Goal: Transaction & Acquisition: Download file/media

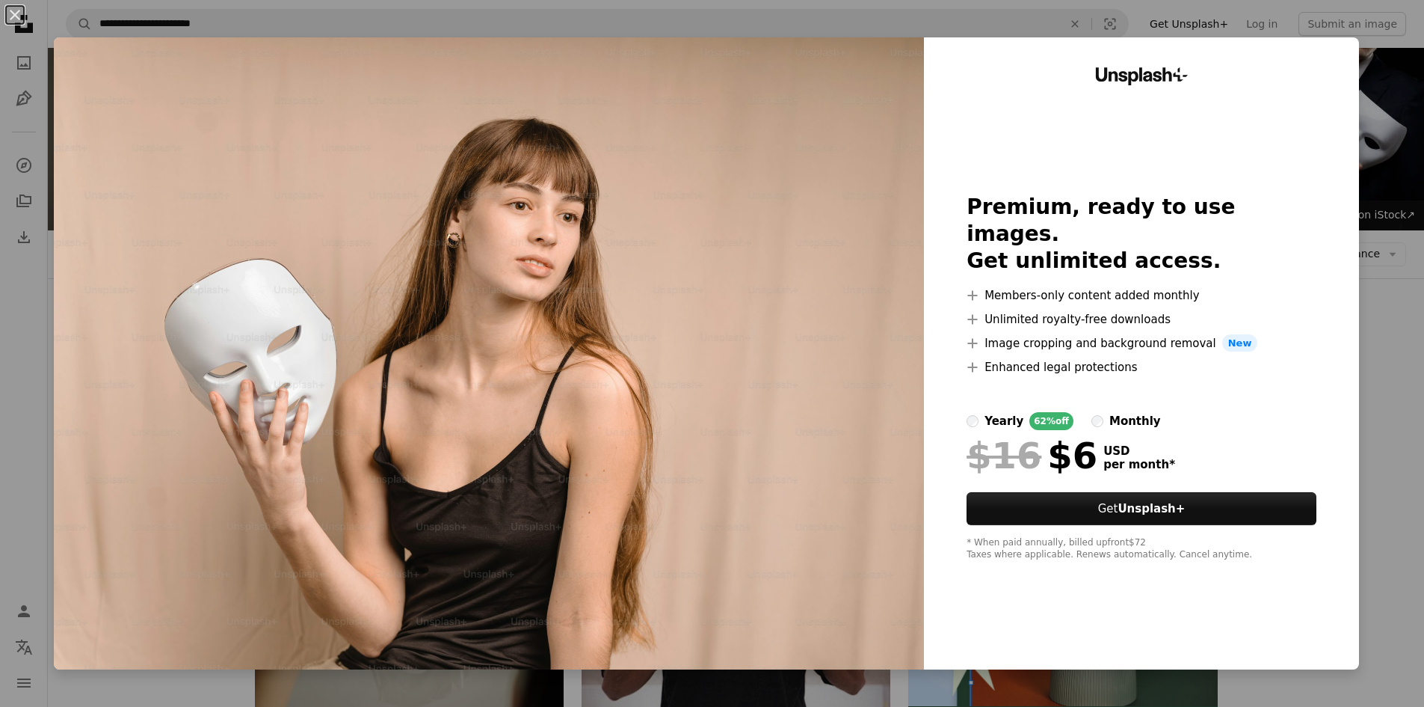
scroll to position [3419, 0]
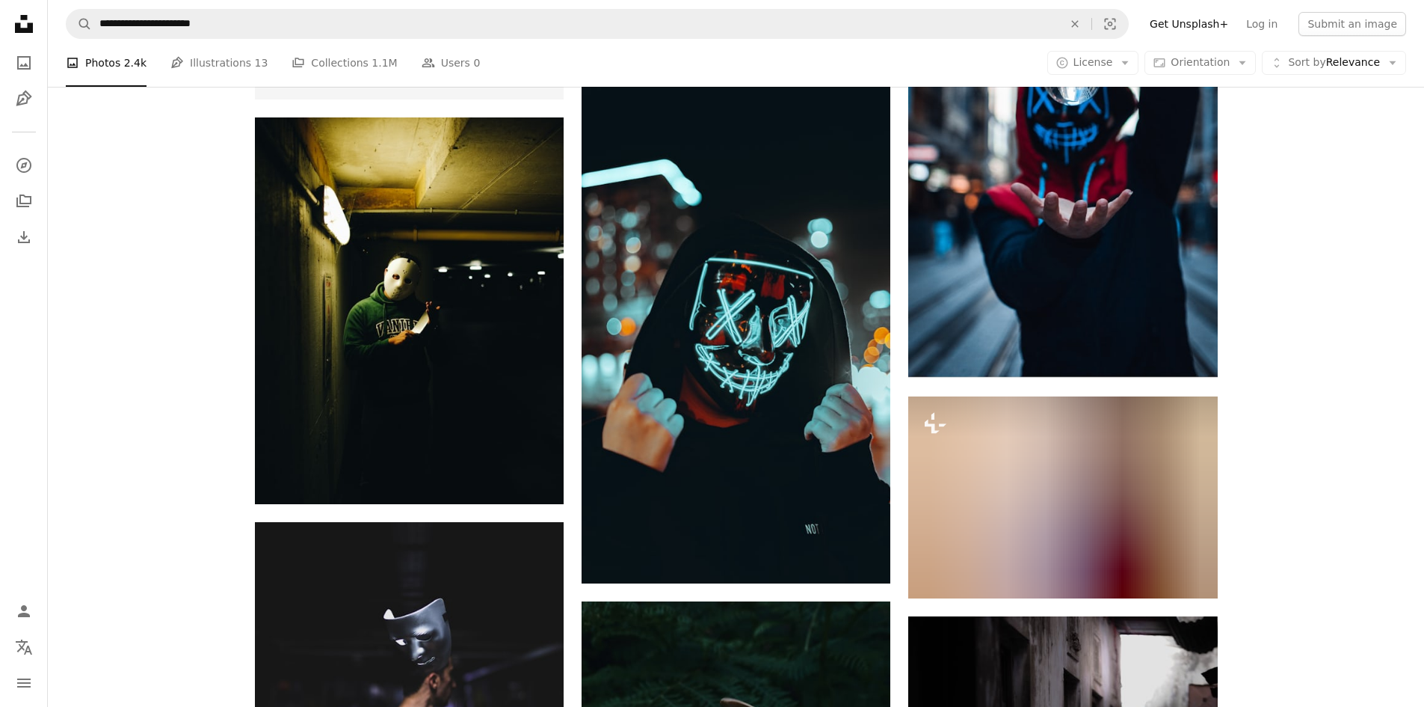
scroll to position [5288, 0]
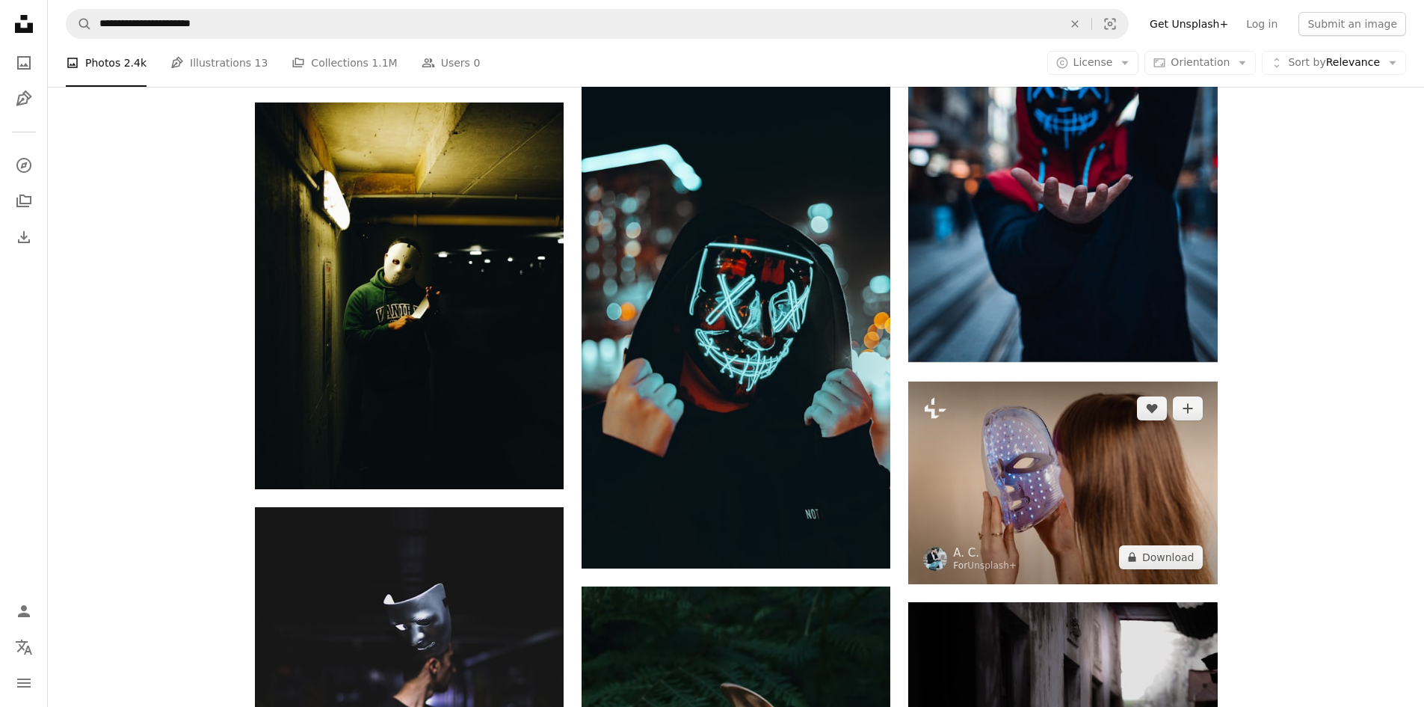
click at [1098, 517] on img at bounding box center [1062, 482] width 309 height 203
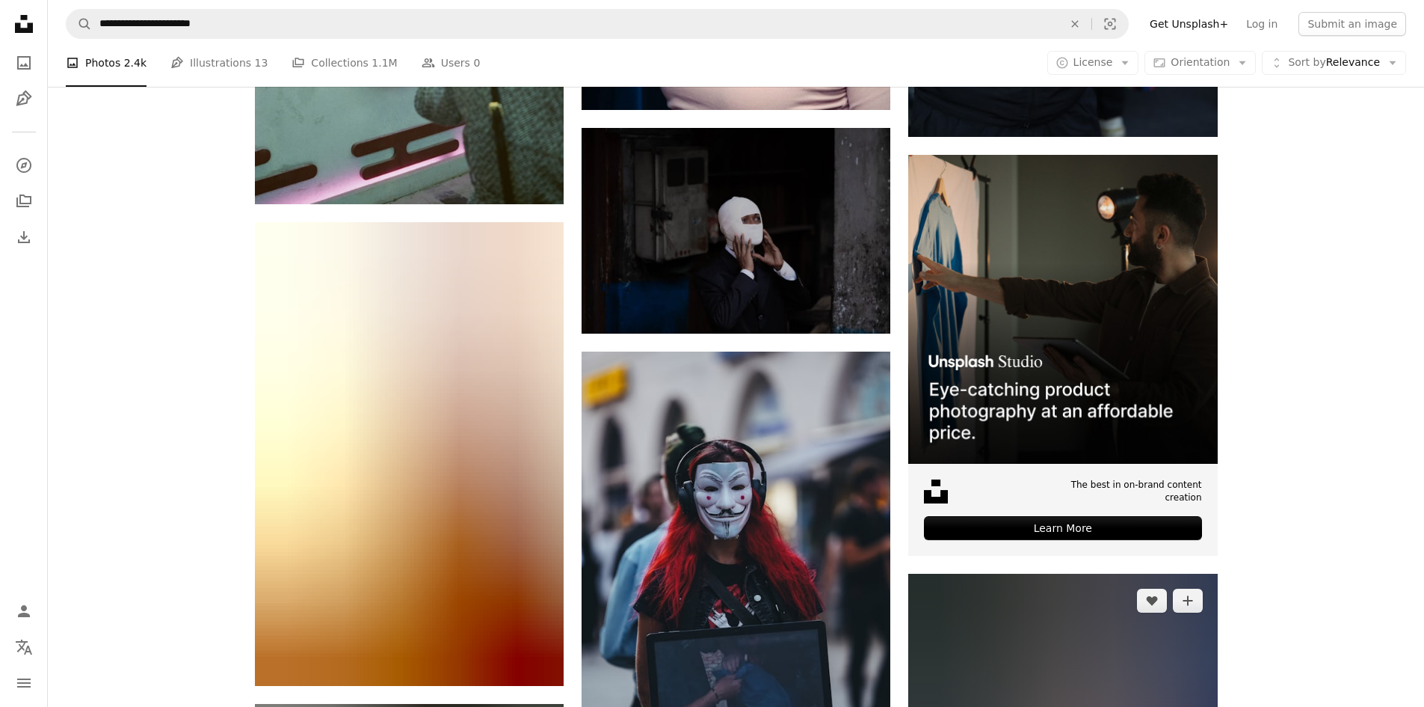
scroll to position [7457, 0]
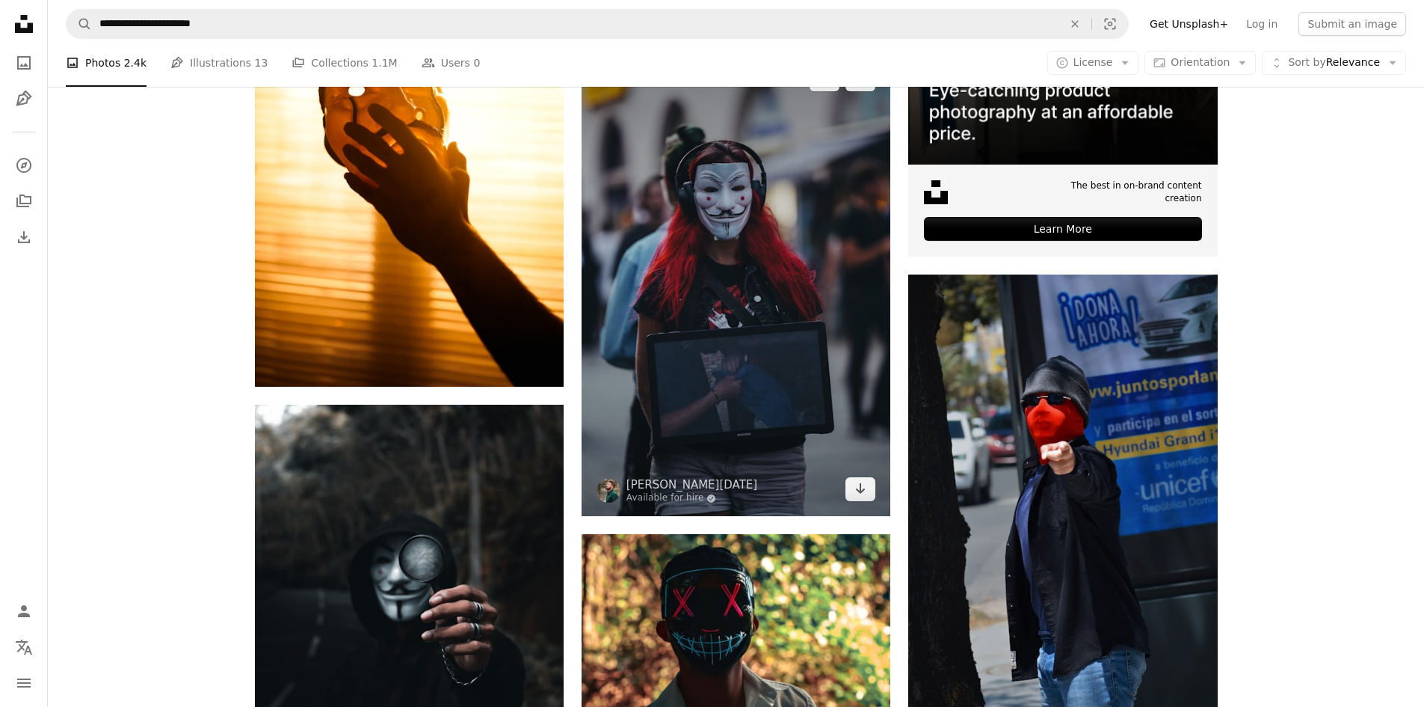
click at [739, 452] on img at bounding box center [736, 284] width 309 height 464
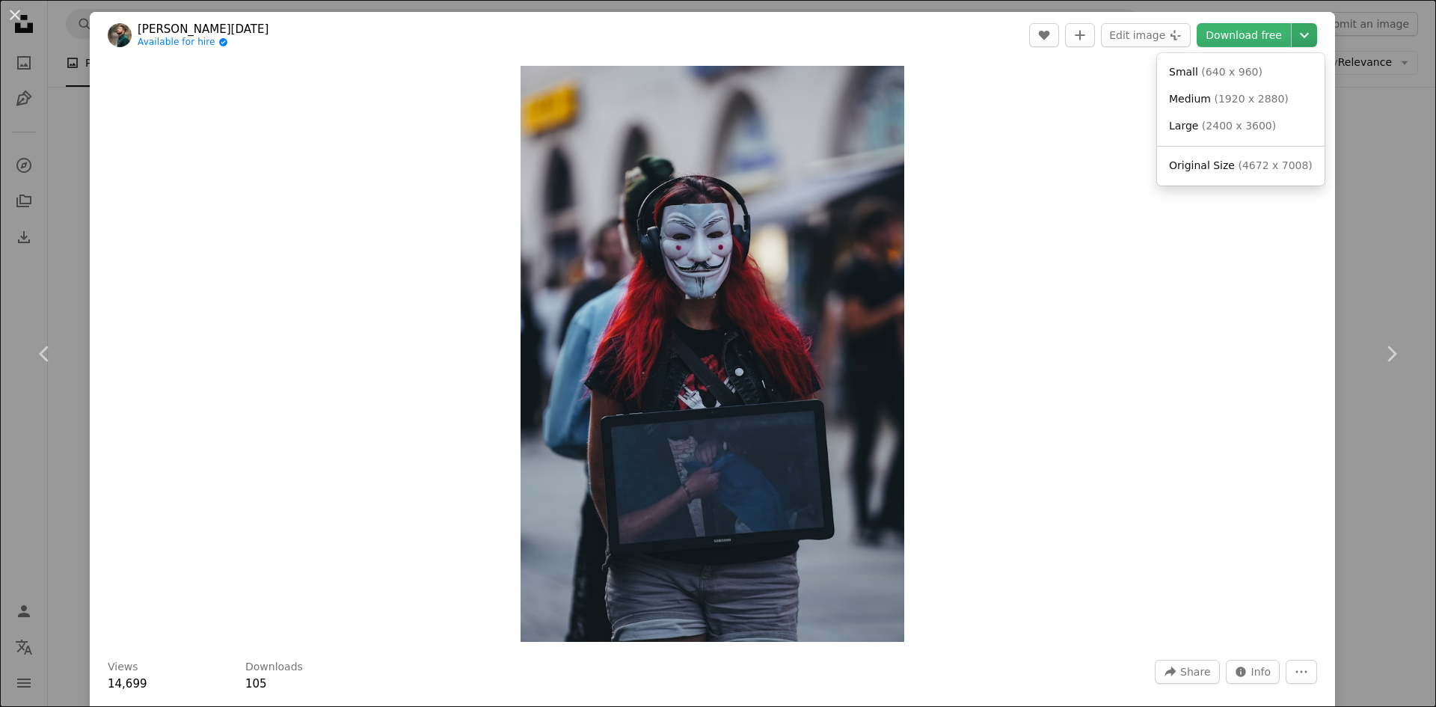
click at [1299, 34] on icon "Choose download size" at bounding box center [1303, 35] width 9 height 5
click at [1246, 100] on span "( 1920 x 2880 )" at bounding box center [1251, 99] width 74 height 12
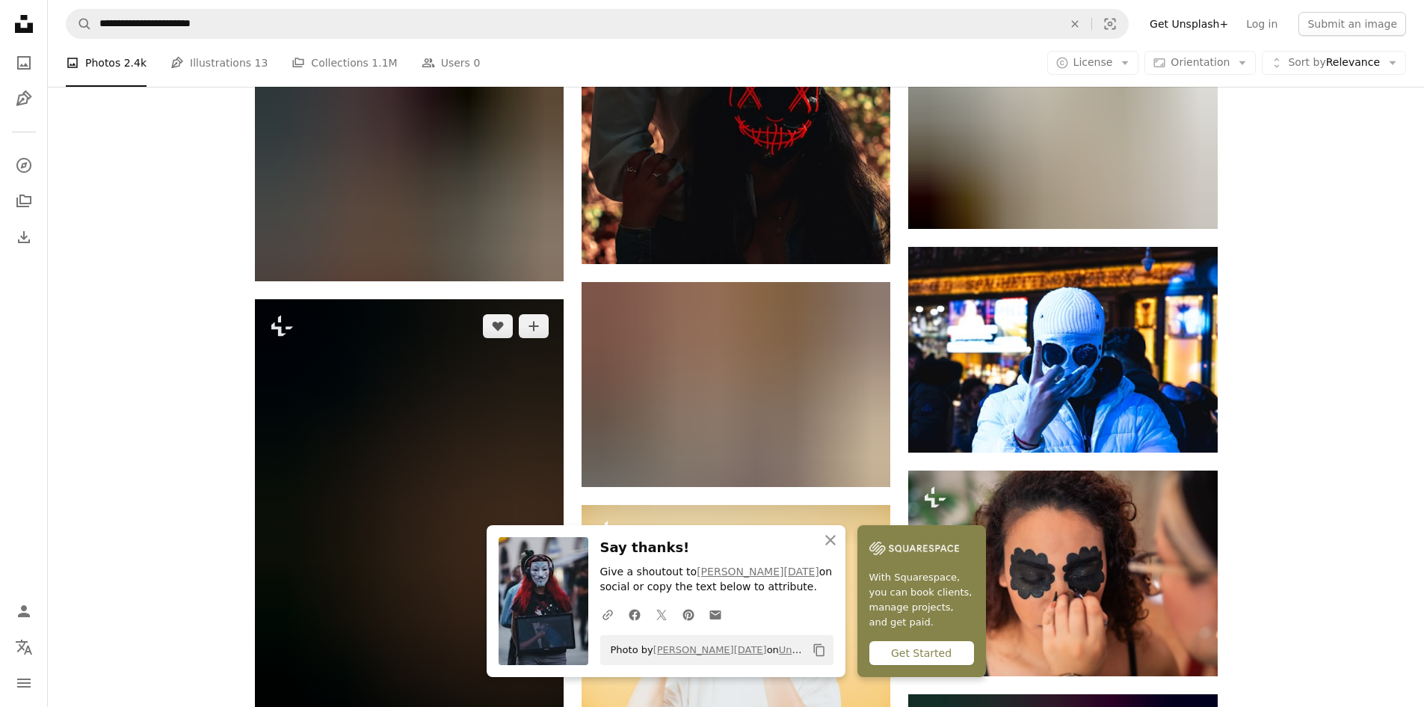
scroll to position [8204, 0]
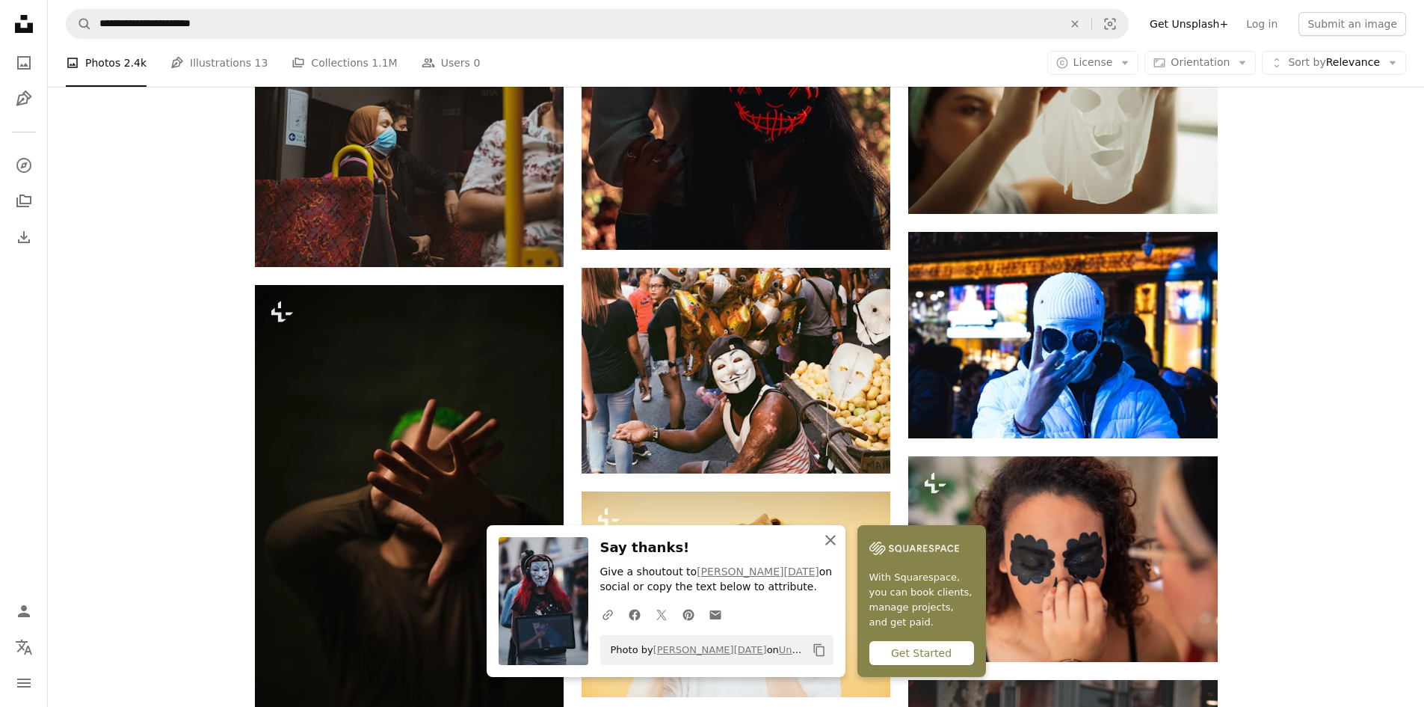
click at [833, 541] on icon "An X shape" at bounding box center [831, 540] width 18 height 18
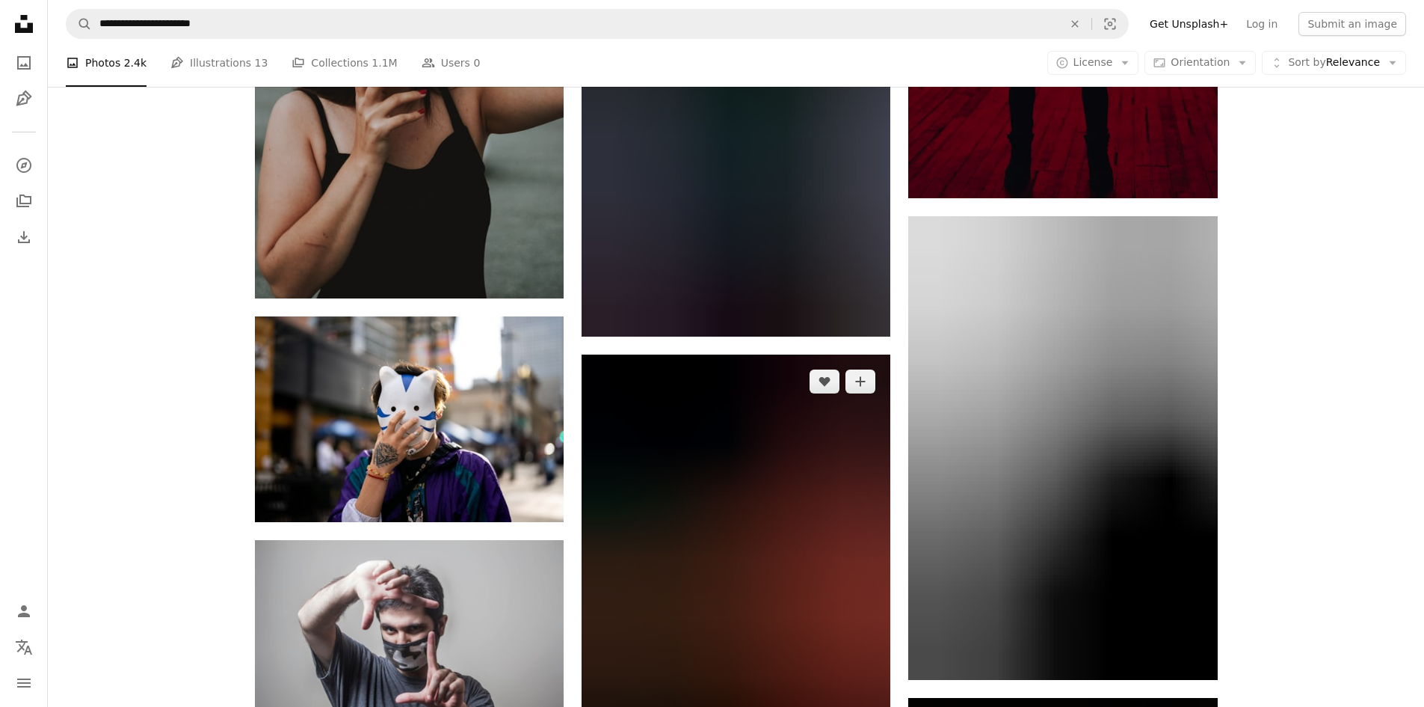
scroll to position [11270, 0]
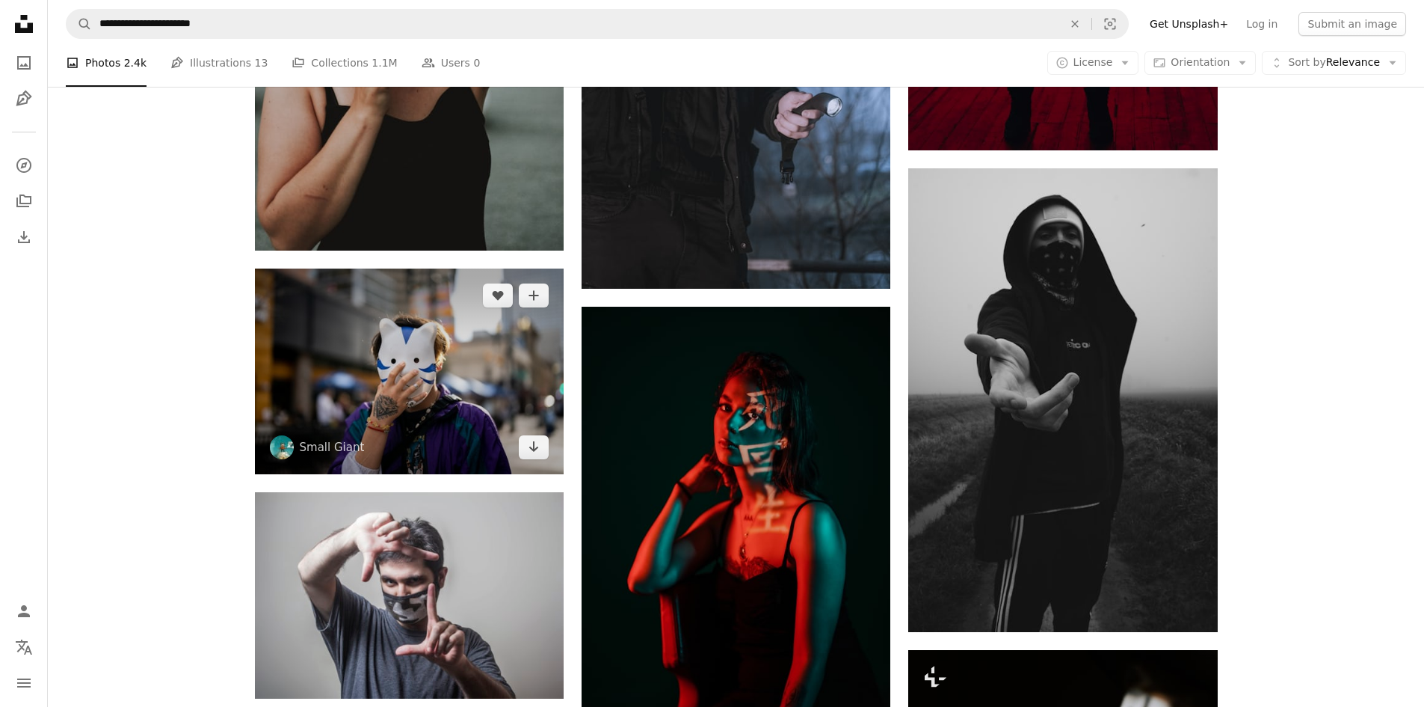
click at [500, 411] on img at bounding box center [409, 371] width 309 height 206
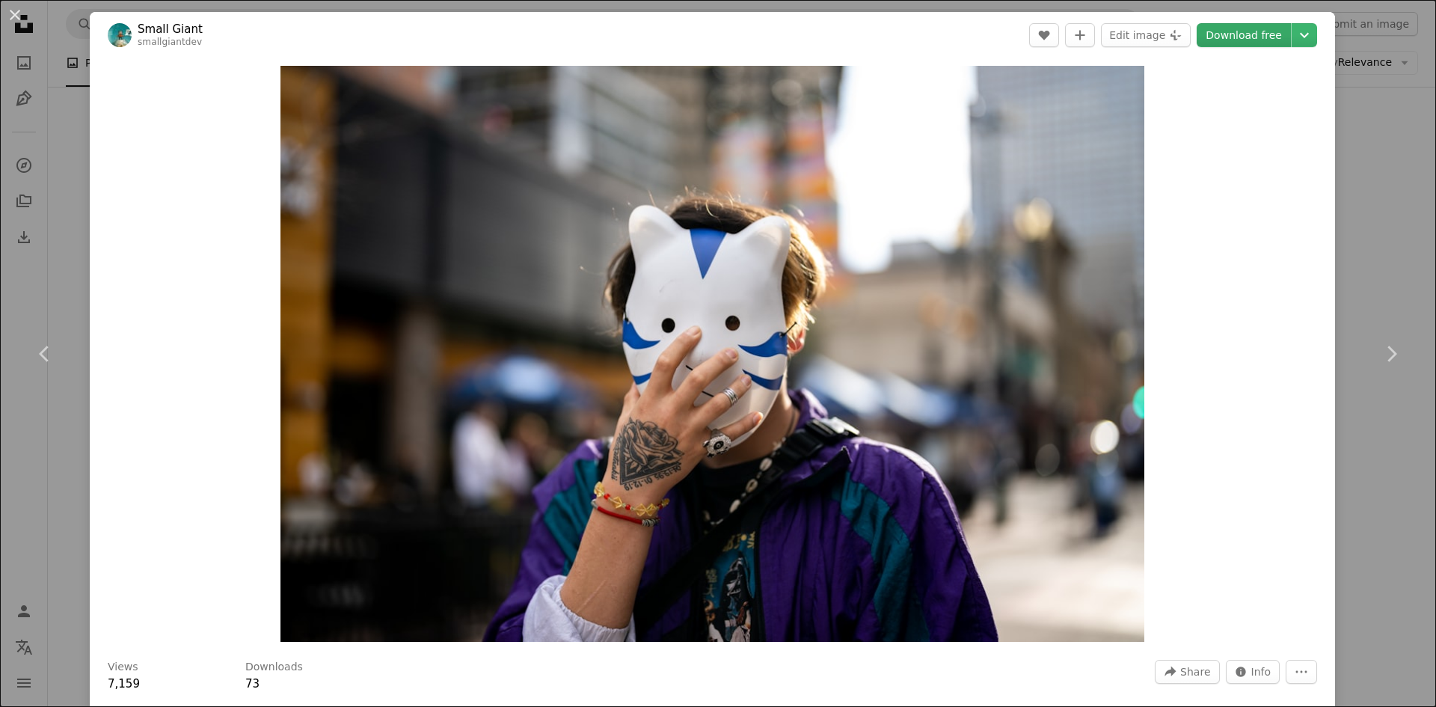
click at [1226, 35] on link "Download free" at bounding box center [1243, 35] width 94 height 24
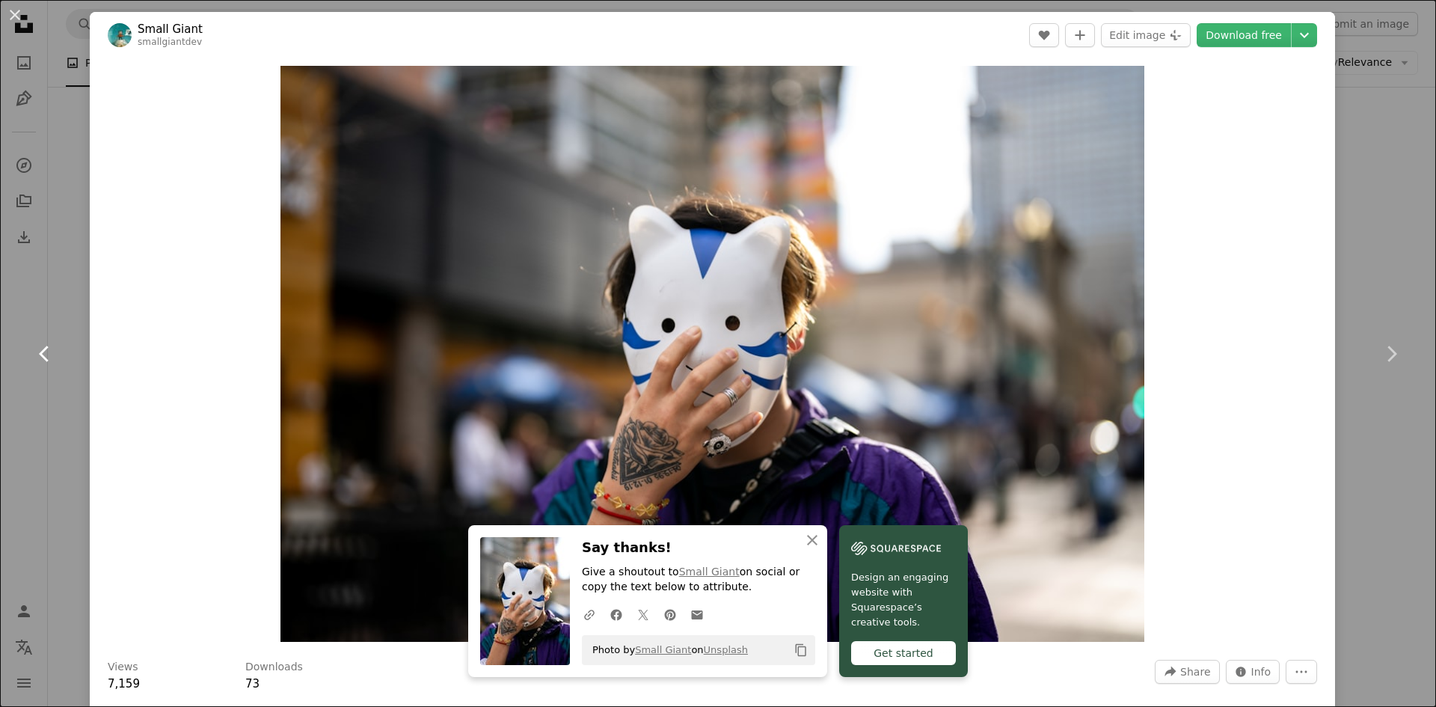
click at [29, 425] on link "Chevron left" at bounding box center [45, 354] width 90 height 144
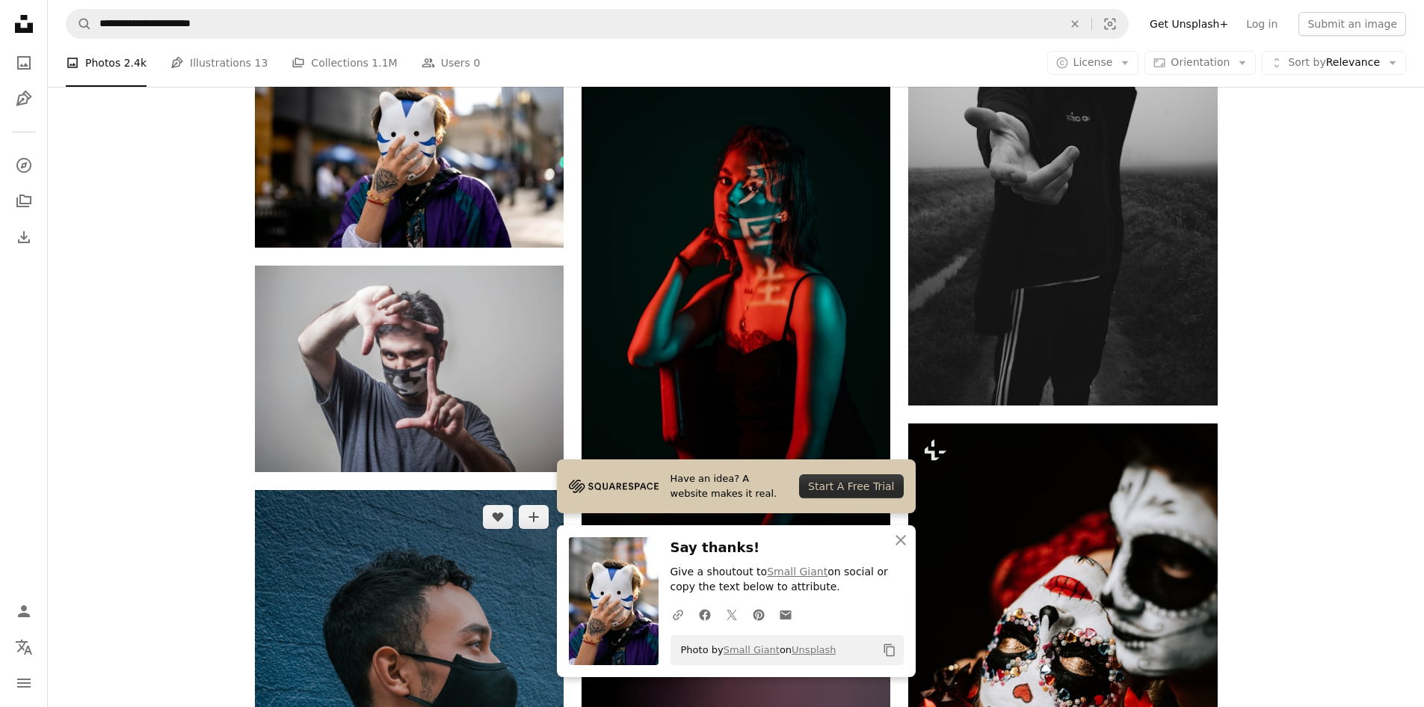
scroll to position [11494, 0]
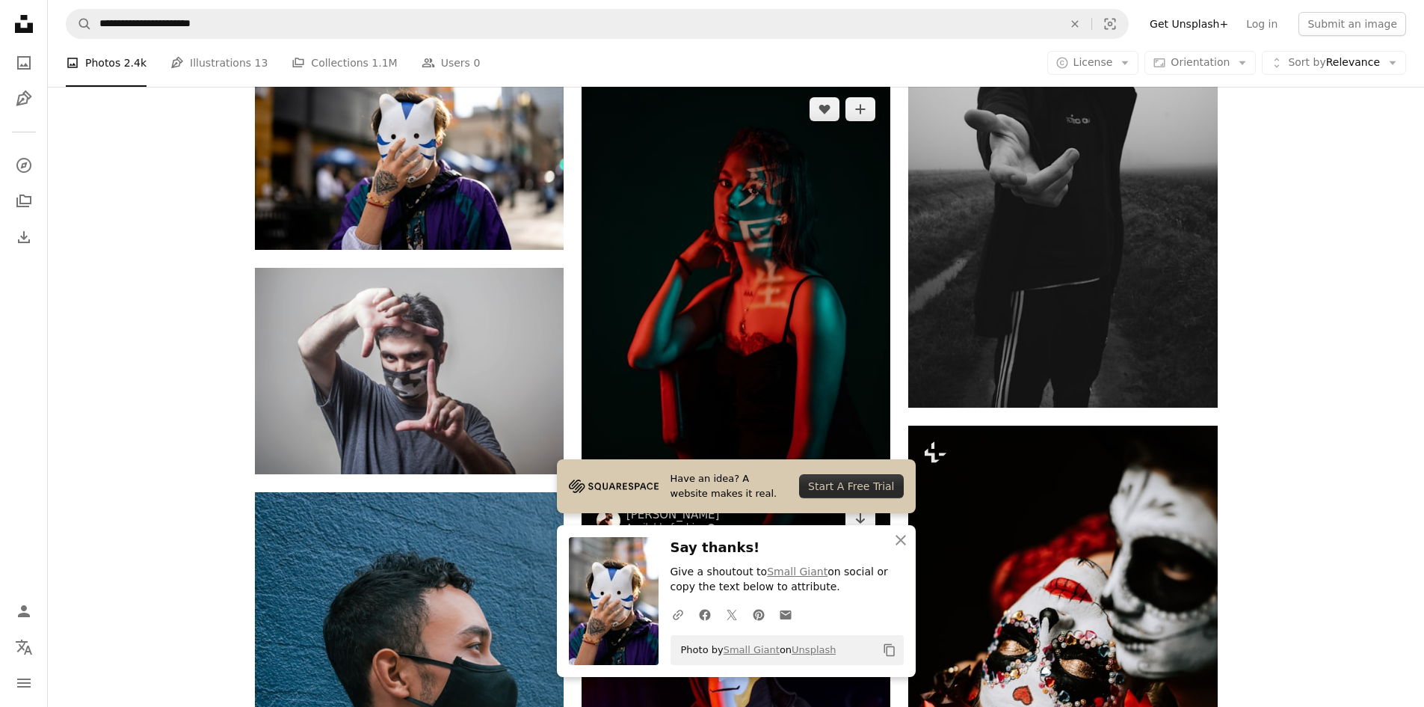
click at [713, 306] on img at bounding box center [736, 314] width 309 height 464
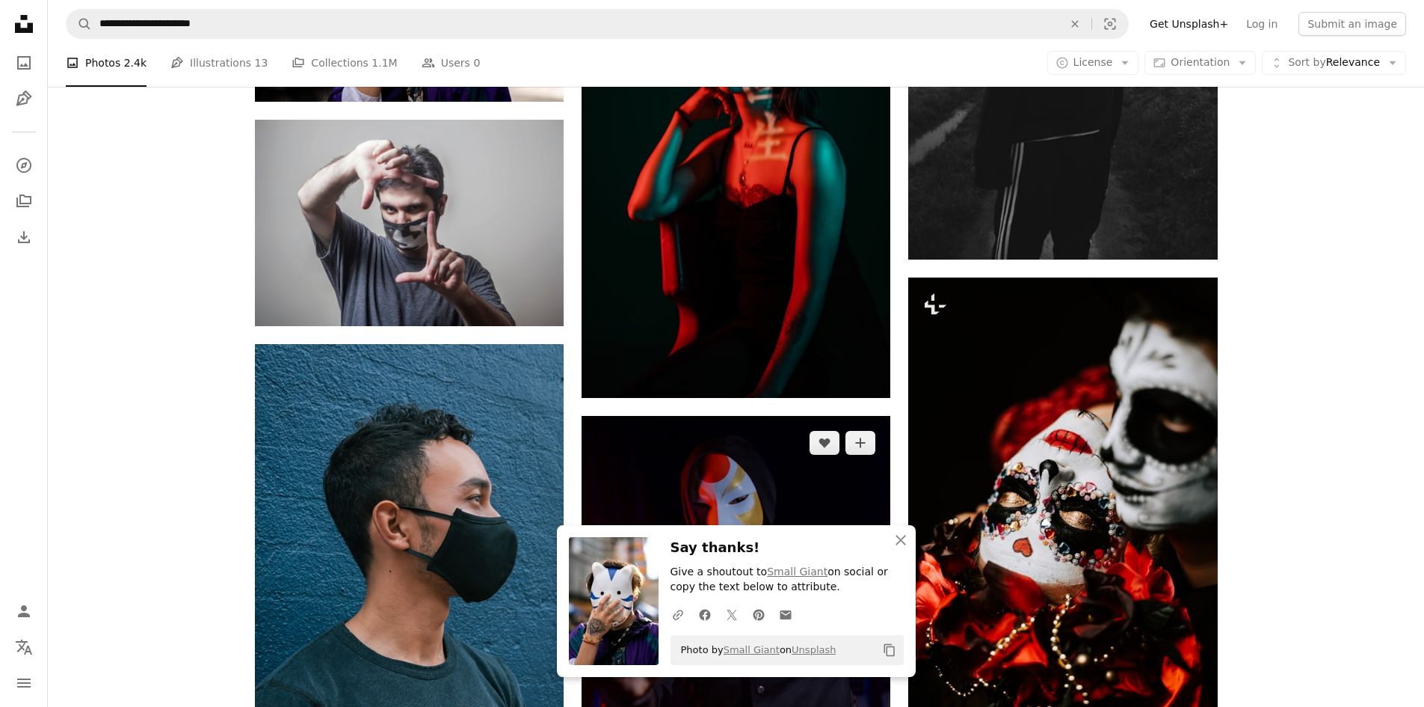
scroll to position [11644, 0]
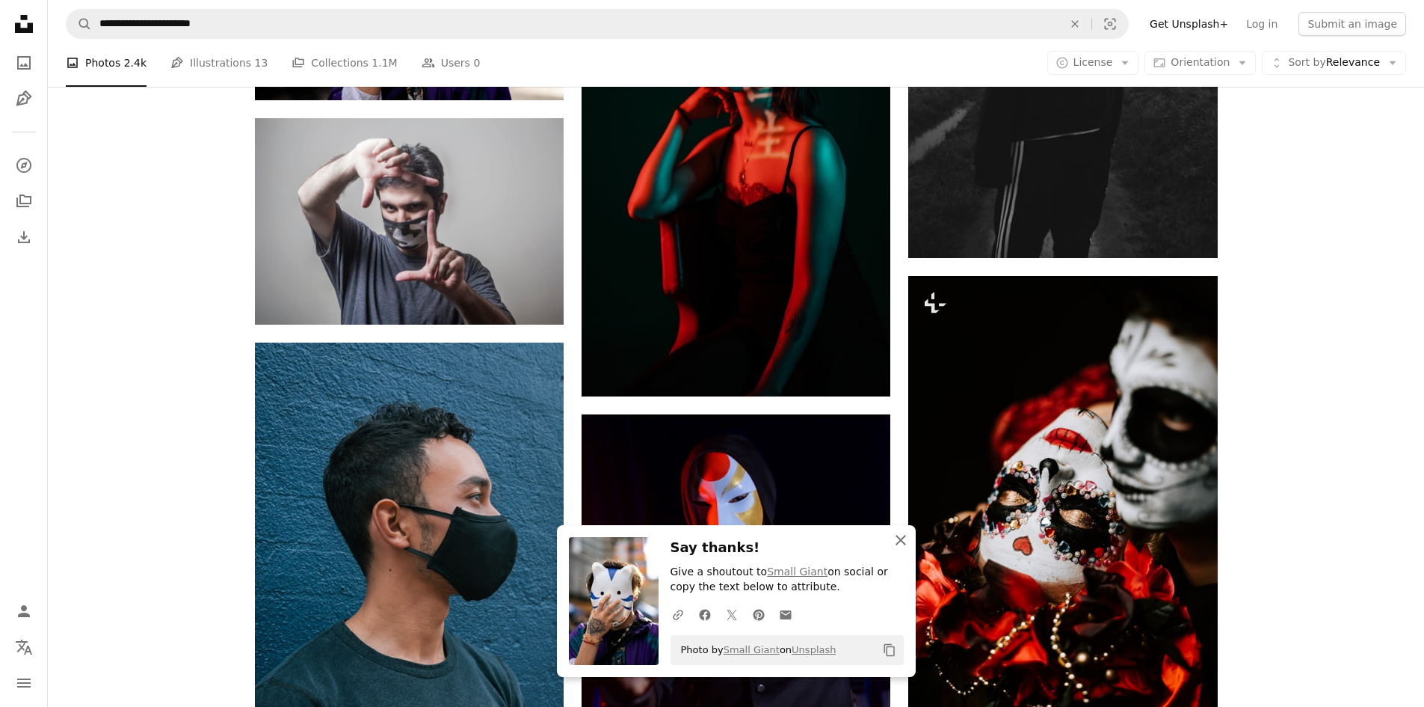
click at [896, 540] on icon "An X shape" at bounding box center [901, 540] width 18 height 18
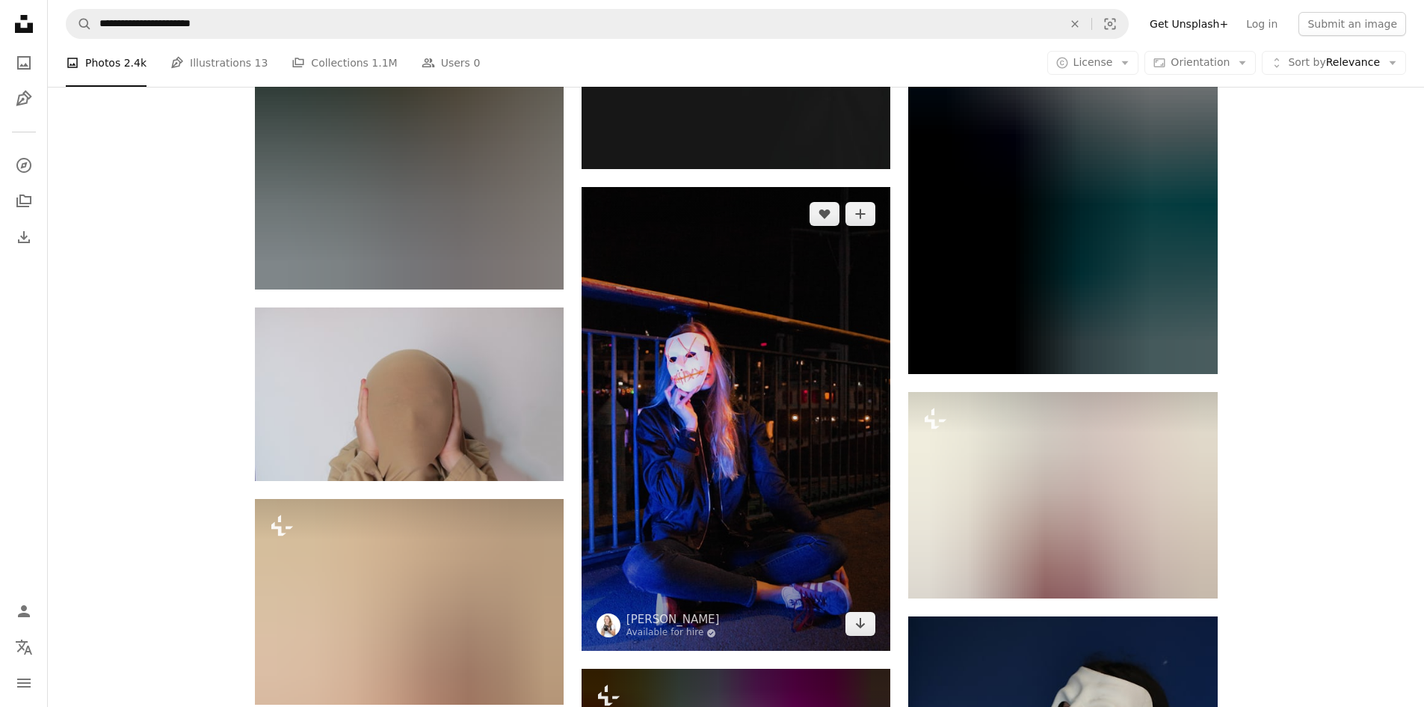
scroll to position [13065, 0]
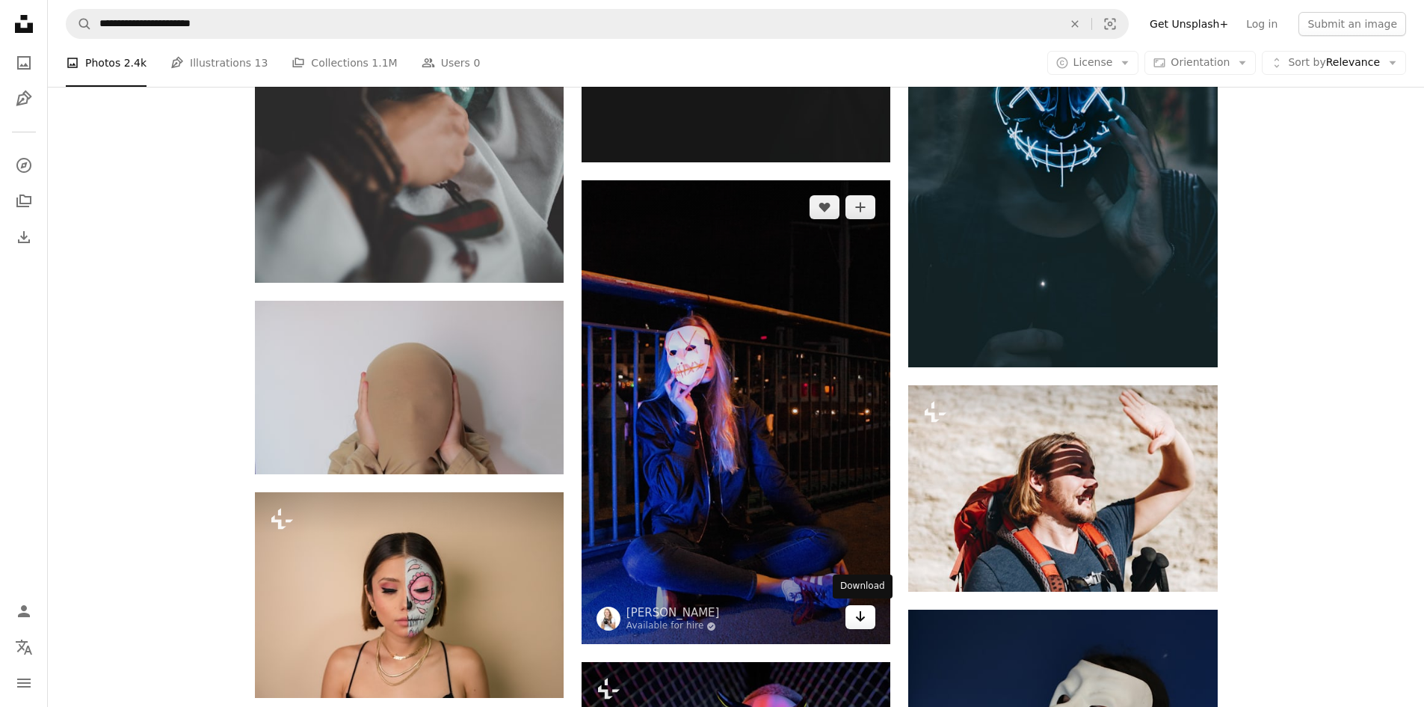
click at [867, 620] on link "Arrow pointing down" at bounding box center [861, 617] width 30 height 24
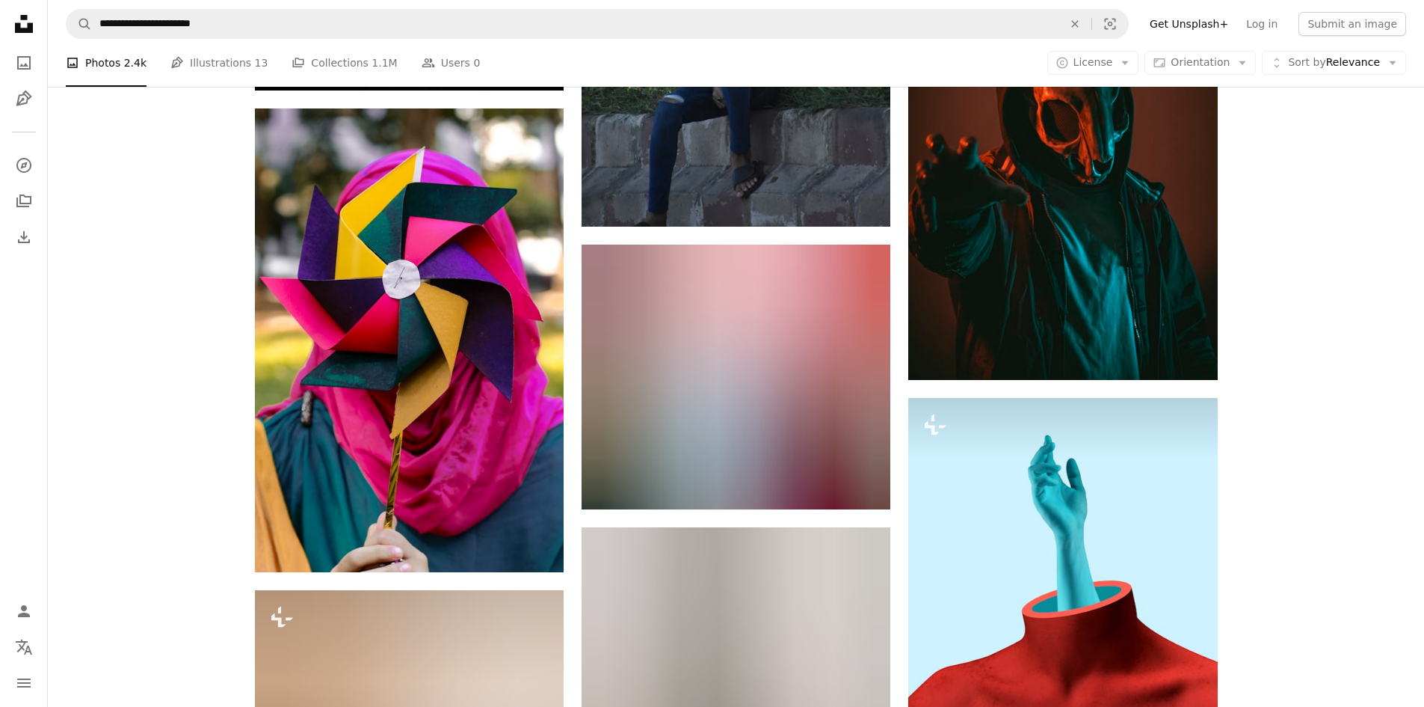
scroll to position [15607, 0]
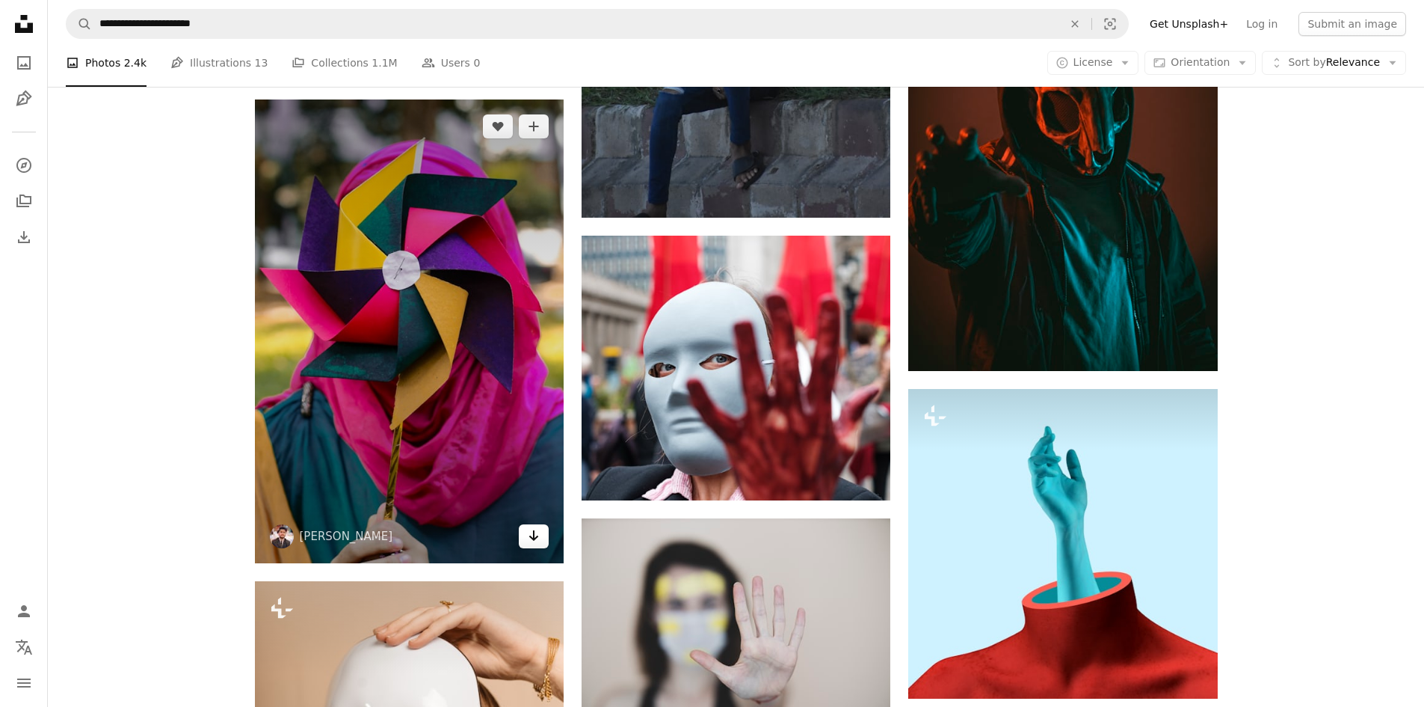
click at [531, 539] on icon "Arrow pointing down" at bounding box center [534, 535] width 12 height 18
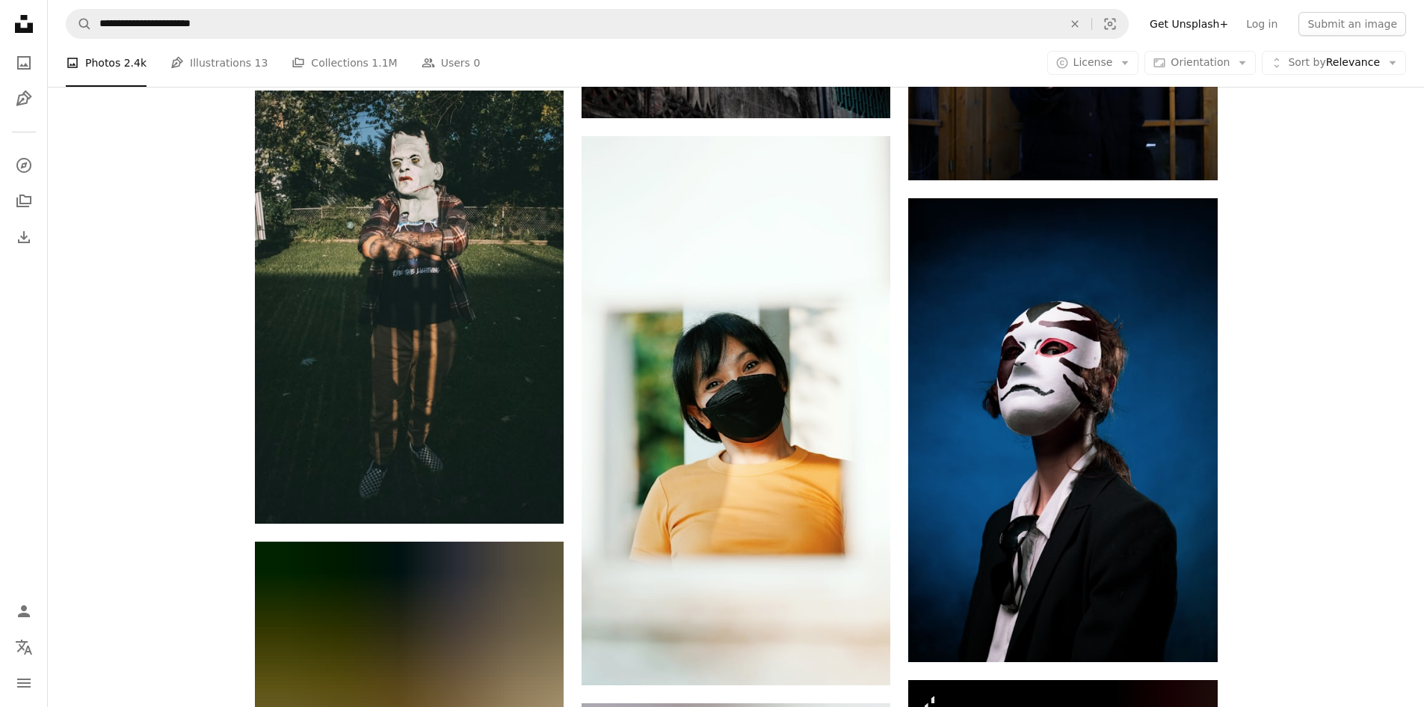
scroll to position [18597, 0]
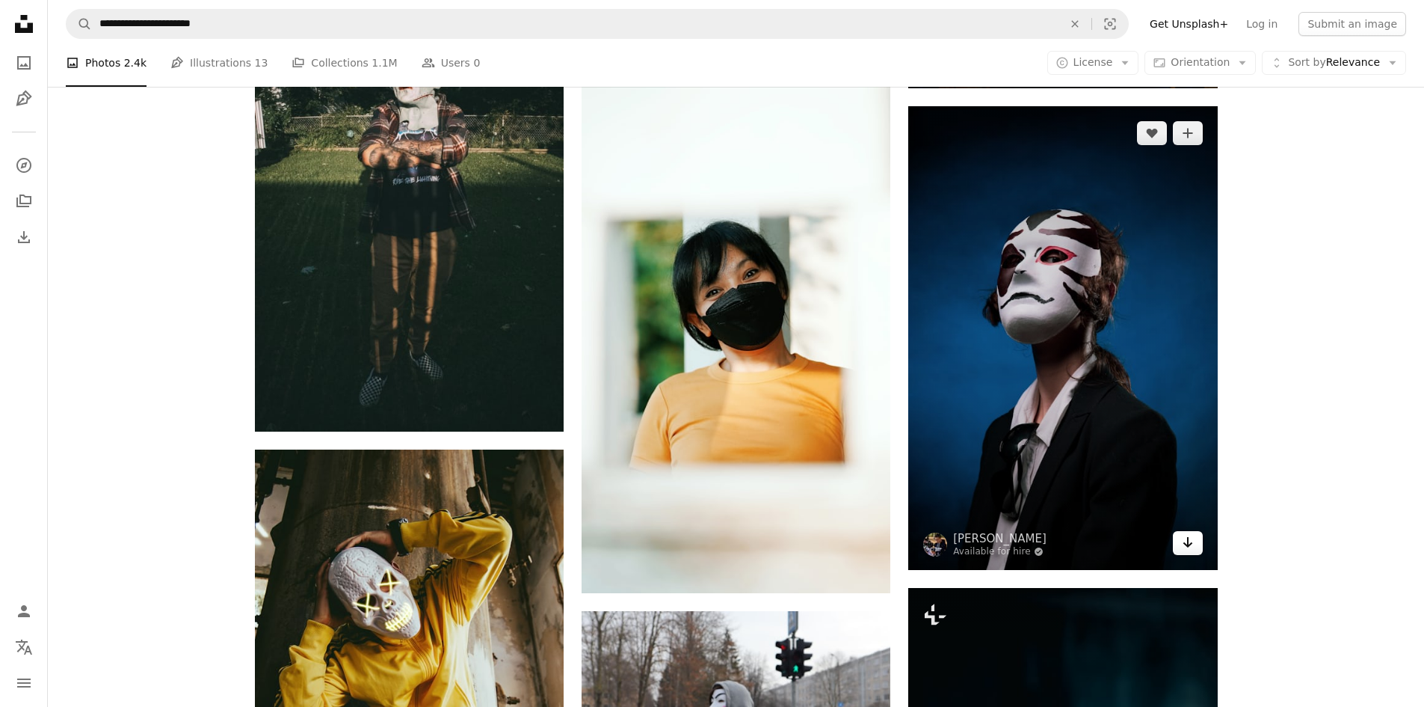
click at [1187, 549] on icon "Arrow pointing down" at bounding box center [1188, 542] width 12 height 18
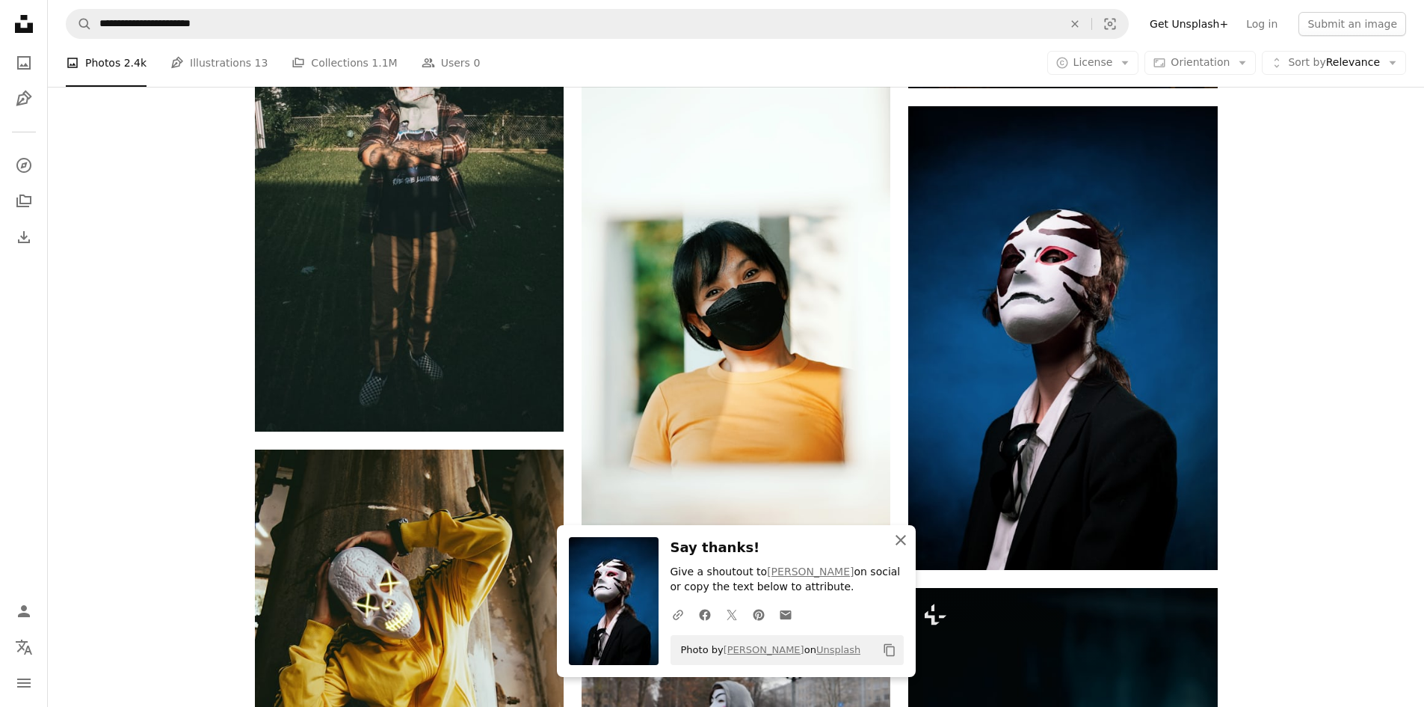
click at [900, 541] on icon "An X shape" at bounding box center [901, 540] width 18 height 18
